Goal: Information Seeking & Learning: Learn about a topic

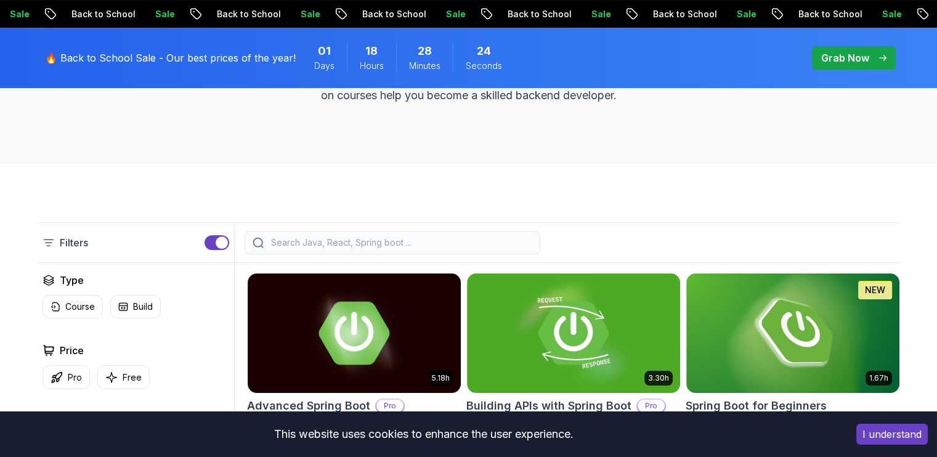
click at [912, 426] on button "I understand" at bounding box center [891, 434] width 71 height 21
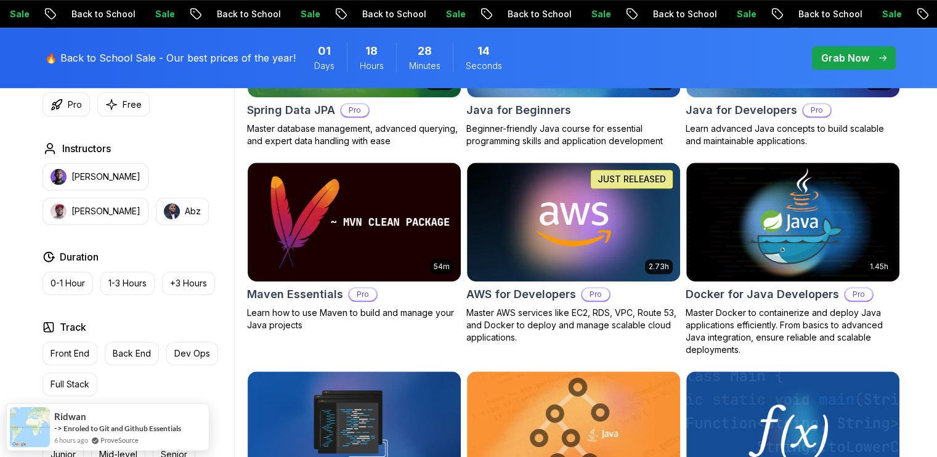
scroll to position [554, 0]
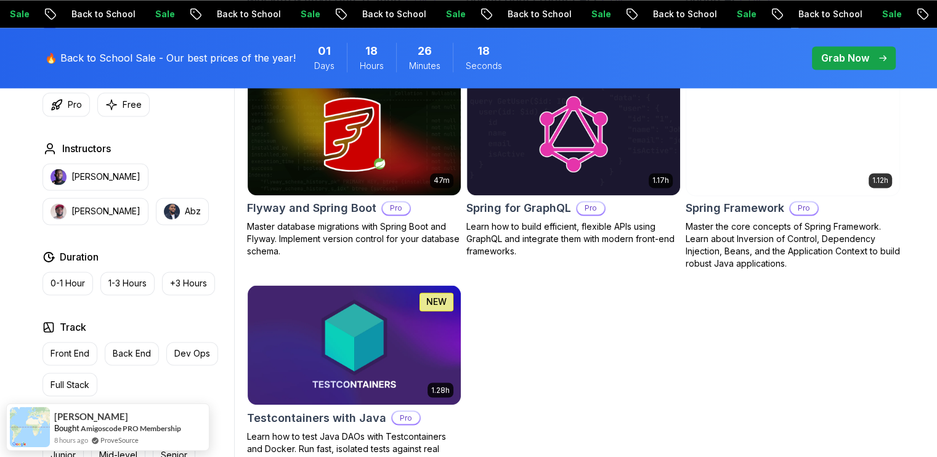
scroll to position [2032, 0]
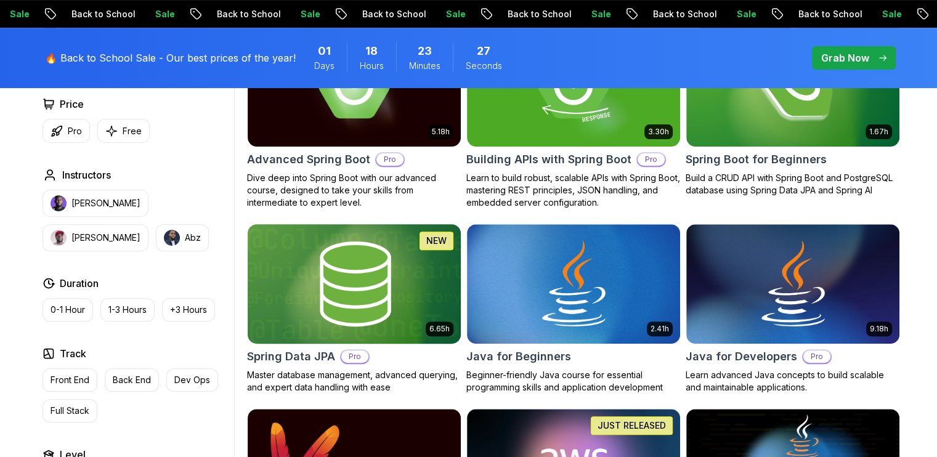
scroll to position [554, 0]
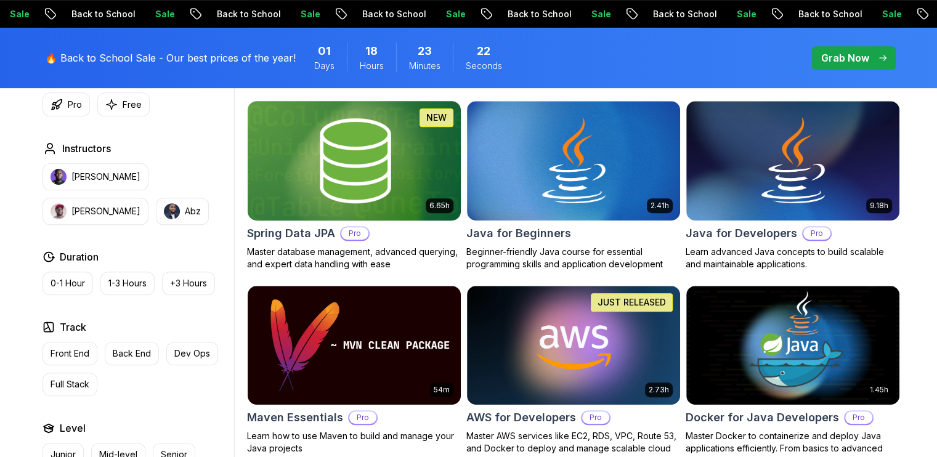
click at [368, 155] on img at bounding box center [354, 160] width 224 height 125
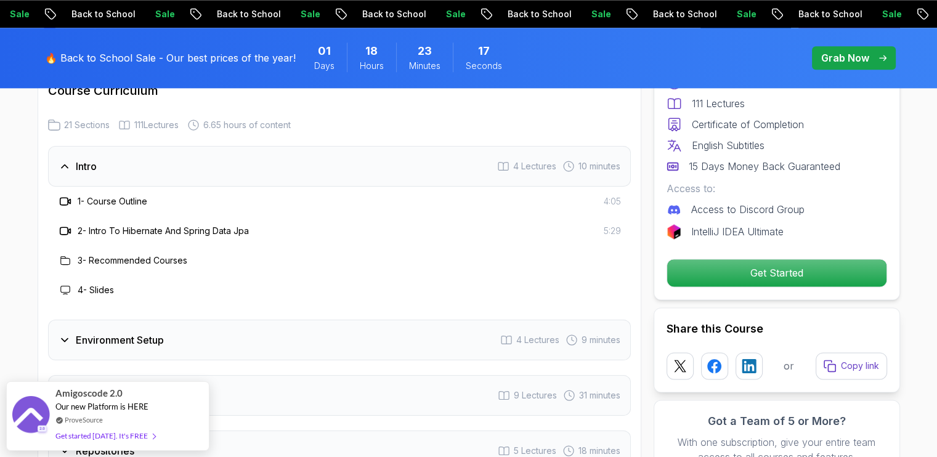
scroll to position [1540, 0]
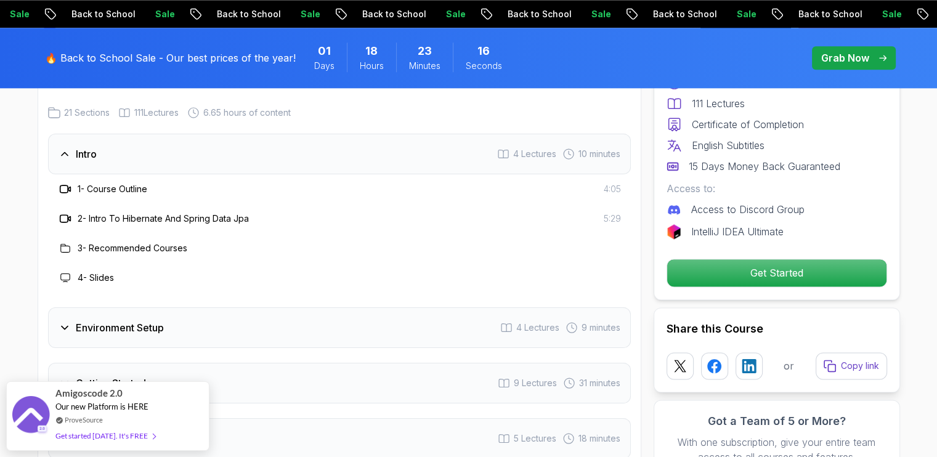
click at [108, 136] on div "Intro 4 Lectures 10 minutes" at bounding box center [339, 154] width 583 height 41
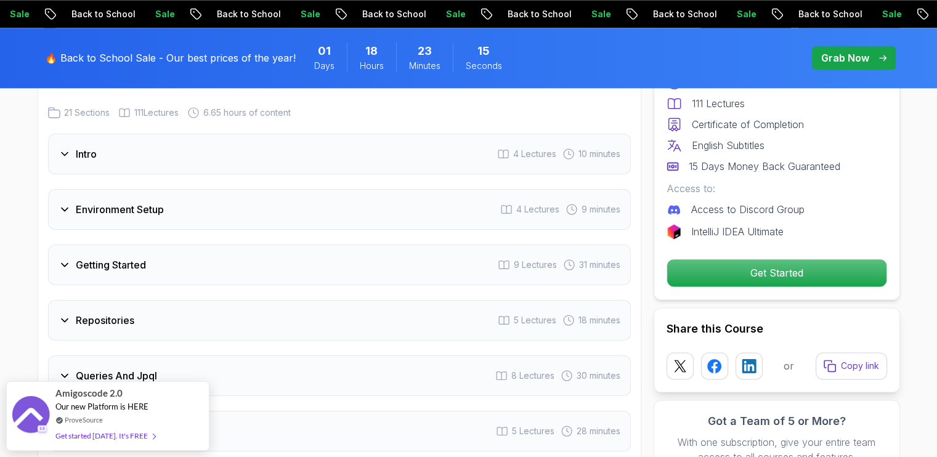
click at [135, 202] on h3 "Environment Setup" at bounding box center [120, 209] width 88 height 15
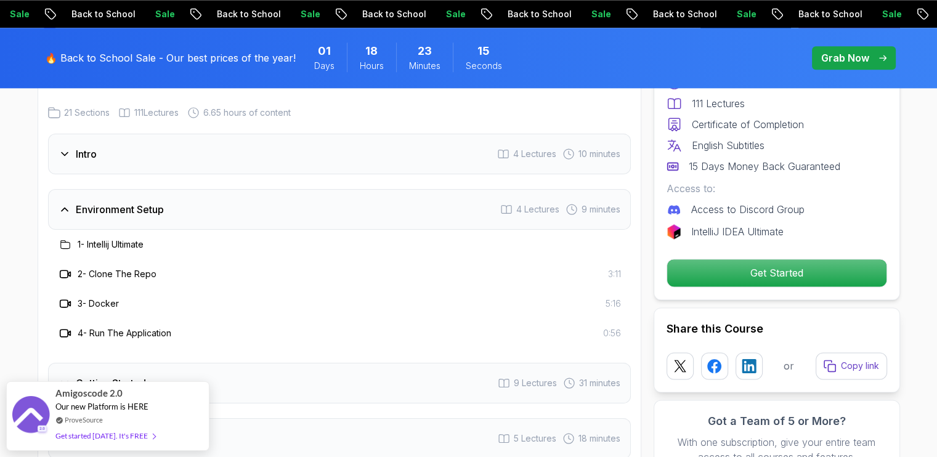
click at [135, 202] on h3 "Environment Setup" at bounding box center [120, 209] width 88 height 15
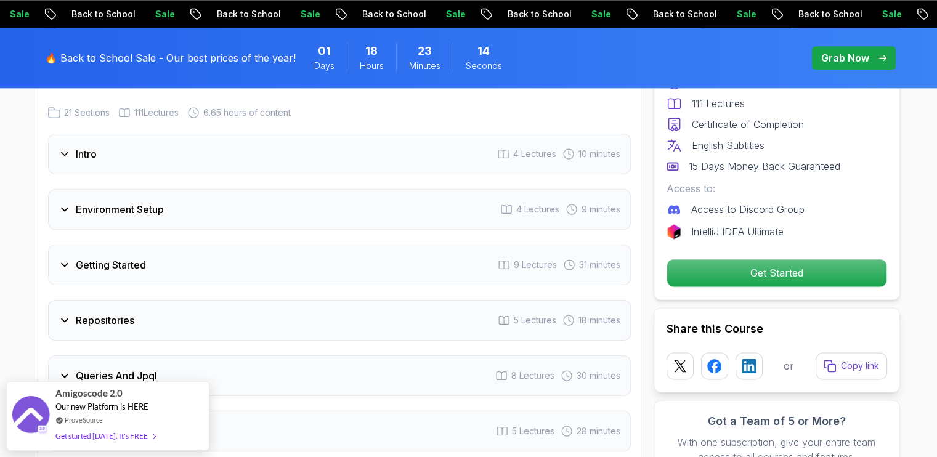
click at [125, 257] on h3 "Getting Started" at bounding box center [111, 264] width 70 height 15
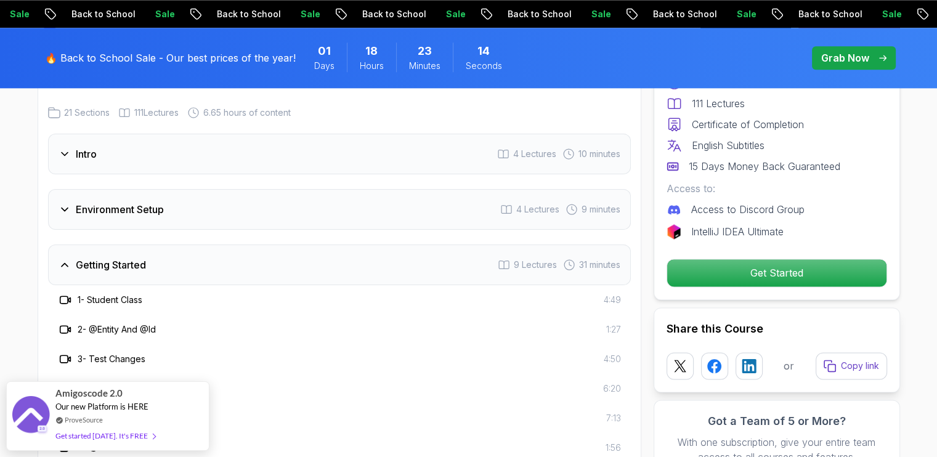
click at [125, 257] on h3 "Getting Started" at bounding box center [111, 264] width 70 height 15
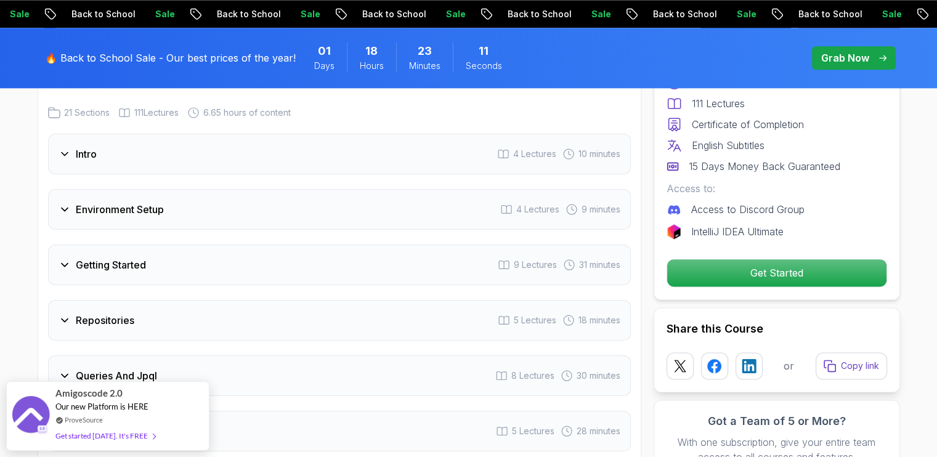
click at [116, 202] on h3 "Environment Setup" at bounding box center [120, 209] width 88 height 15
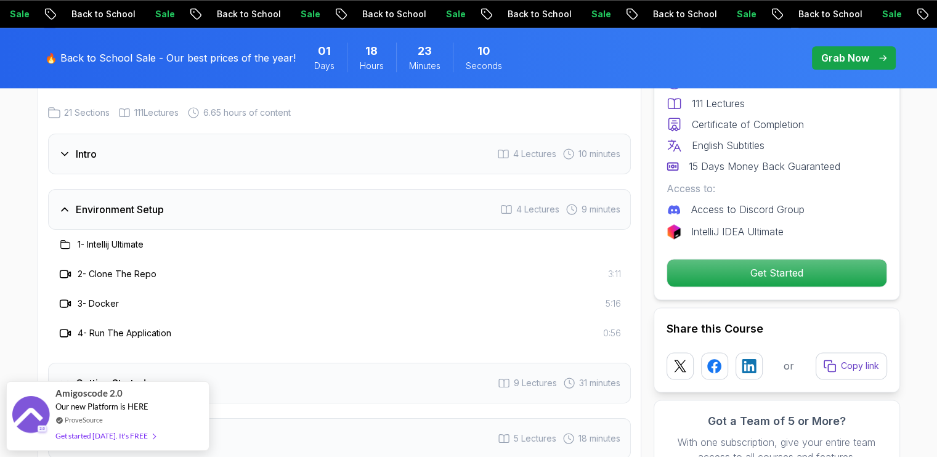
click at [116, 202] on h3 "Environment Setup" at bounding box center [120, 209] width 88 height 15
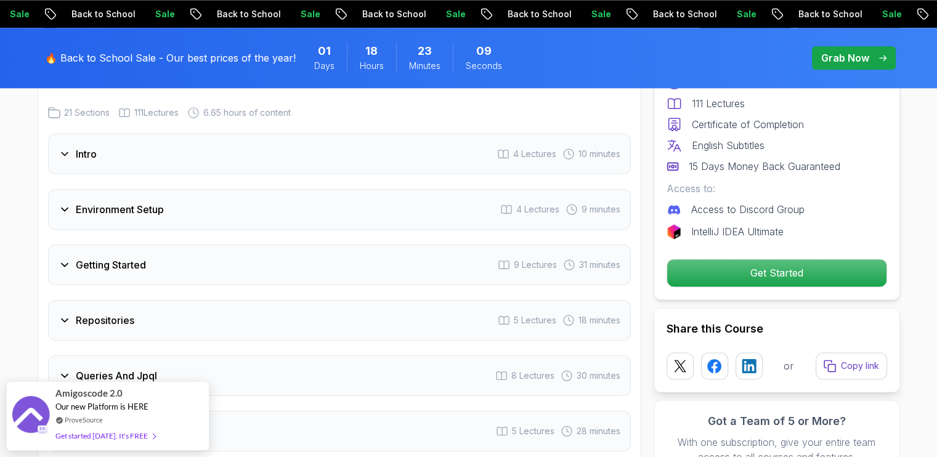
click at [129, 257] on h3 "Getting Started" at bounding box center [111, 264] width 70 height 15
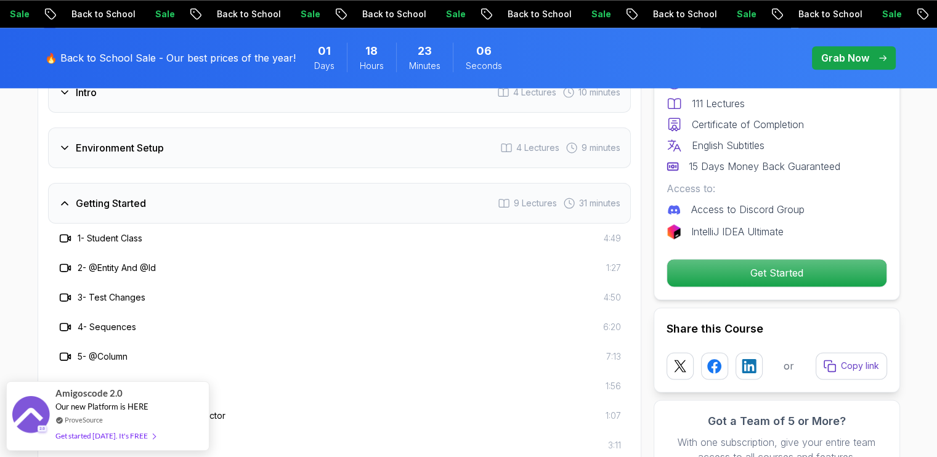
scroll to position [1601, 0]
click at [119, 196] on h3 "Getting Started" at bounding box center [111, 203] width 70 height 15
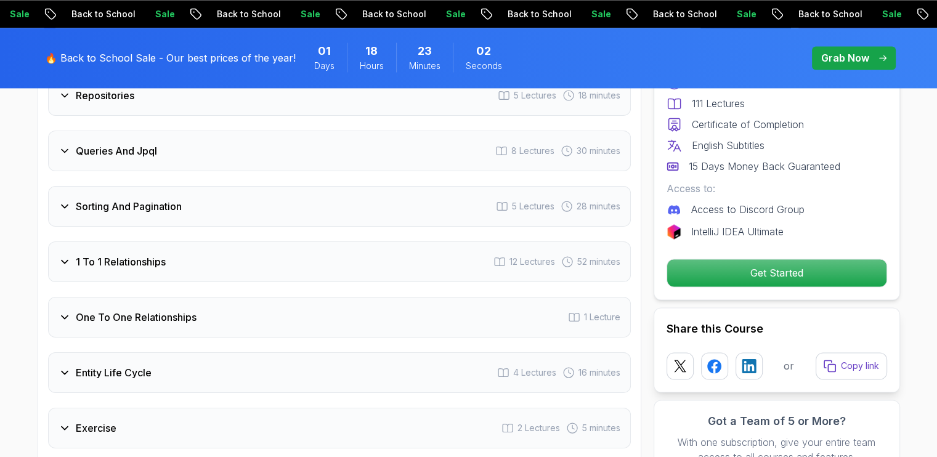
scroll to position [1786, 0]
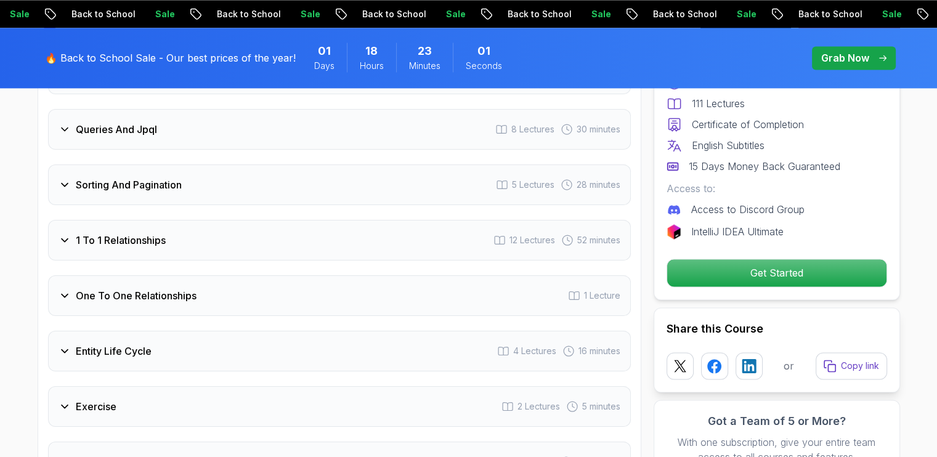
click at [132, 174] on div "Sorting And Pagination 5 Lectures 28 minutes" at bounding box center [339, 184] width 583 height 41
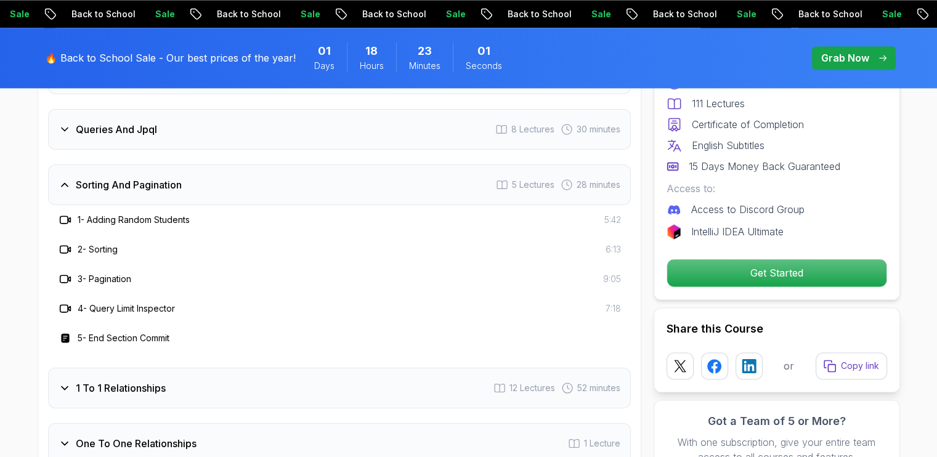
click at [132, 174] on div "Sorting And Pagination 5 Lectures 28 minutes" at bounding box center [339, 184] width 583 height 41
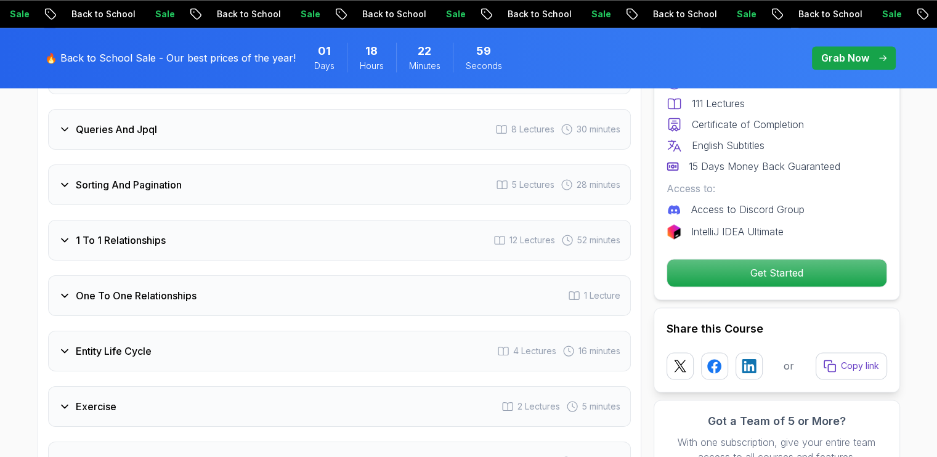
click at [167, 224] on div "1 To 1 Relationships 12 Lectures 52 minutes" at bounding box center [339, 240] width 583 height 41
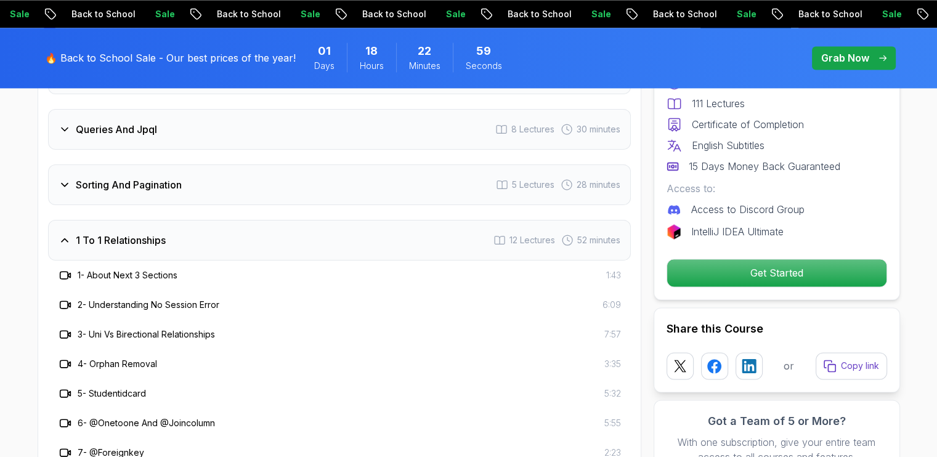
click at [167, 224] on div "1 To 1 Relationships 12 Lectures 52 minutes" at bounding box center [339, 240] width 583 height 41
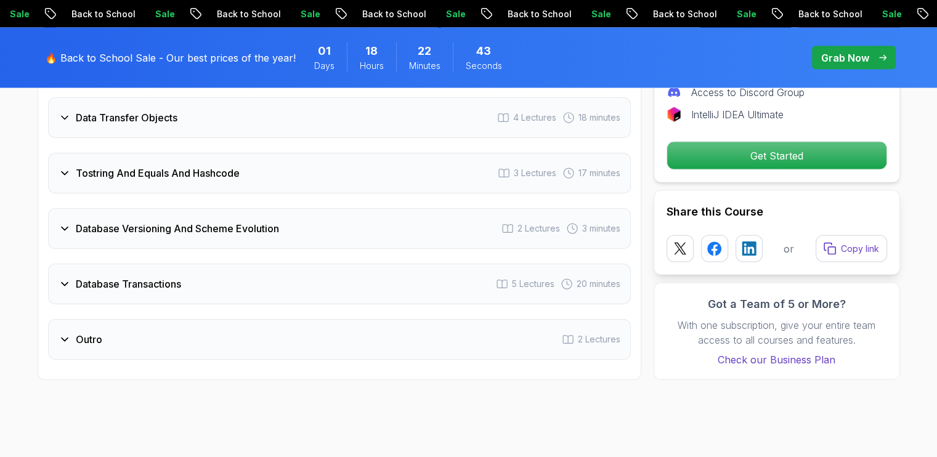
scroll to position [2464, 0]
click at [148, 220] on h3 "Database Versioning And Scheme Evolution" at bounding box center [177, 227] width 203 height 15
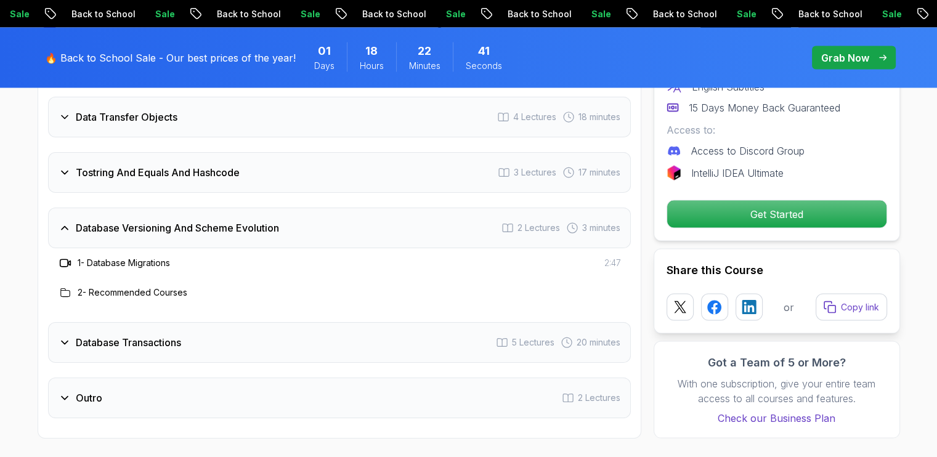
click at [148, 220] on h3 "Database Versioning And Scheme Evolution" at bounding box center [177, 227] width 203 height 15
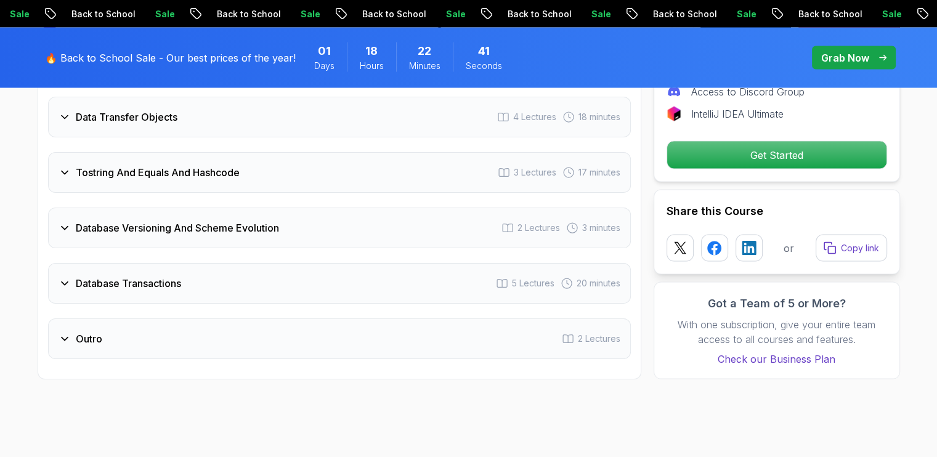
click at [148, 276] on h3 "Database Transactions" at bounding box center [128, 283] width 105 height 15
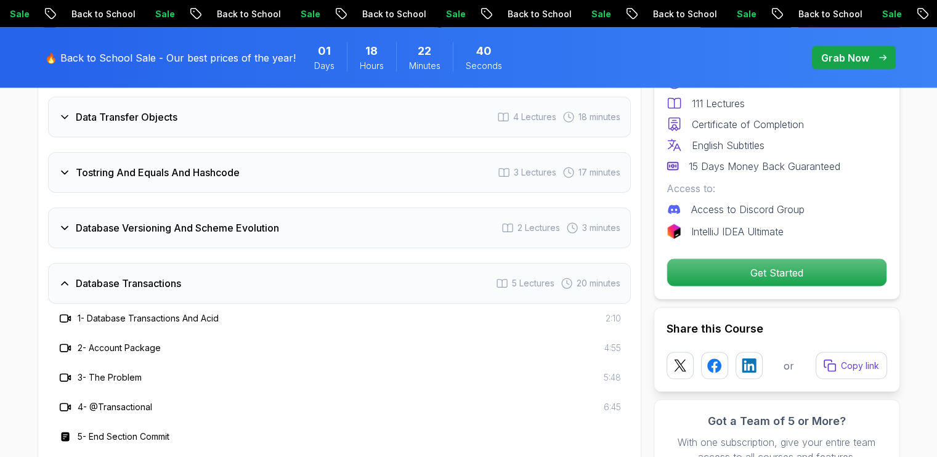
click at [148, 276] on h3 "Database Transactions" at bounding box center [128, 283] width 105 height 15
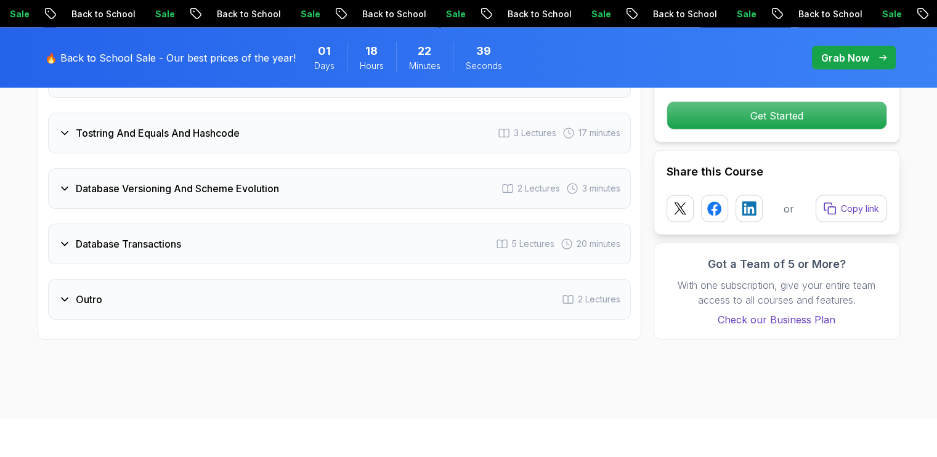
scroll to position [2525, 0]
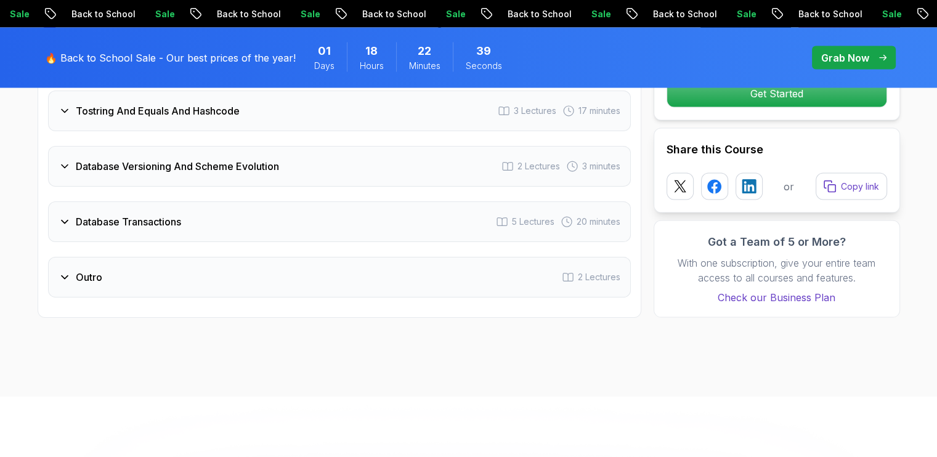
click at [127, 257] on div "Outro 2 Lectures" at bounding box center [339, 277] width 583 height 41
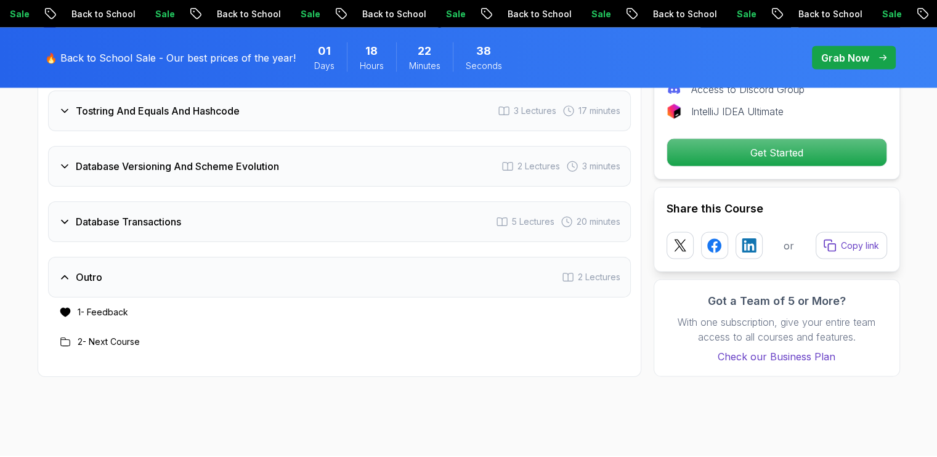
click at [127, 257] on div "Outro 2 Lectures" at bounding box center [339, 277] width 583 height 41
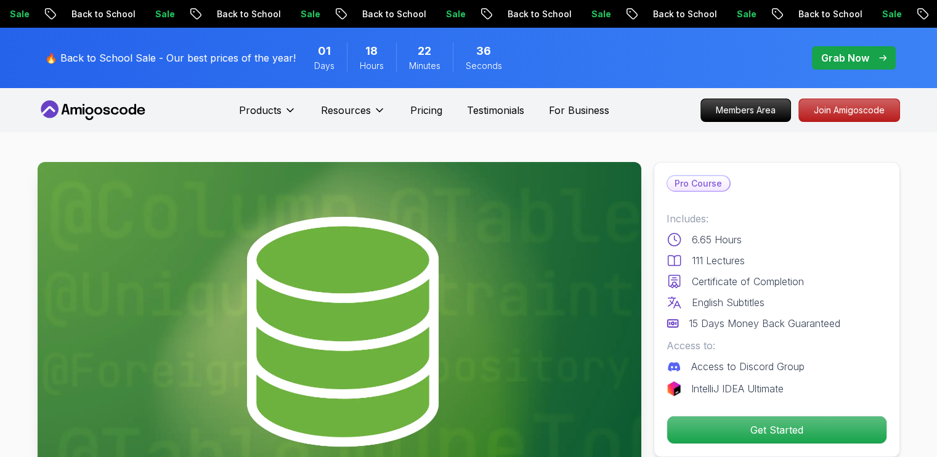
scroll to position [246, 0]
